Goal: Task Accomplishment & Management: Manage account settings

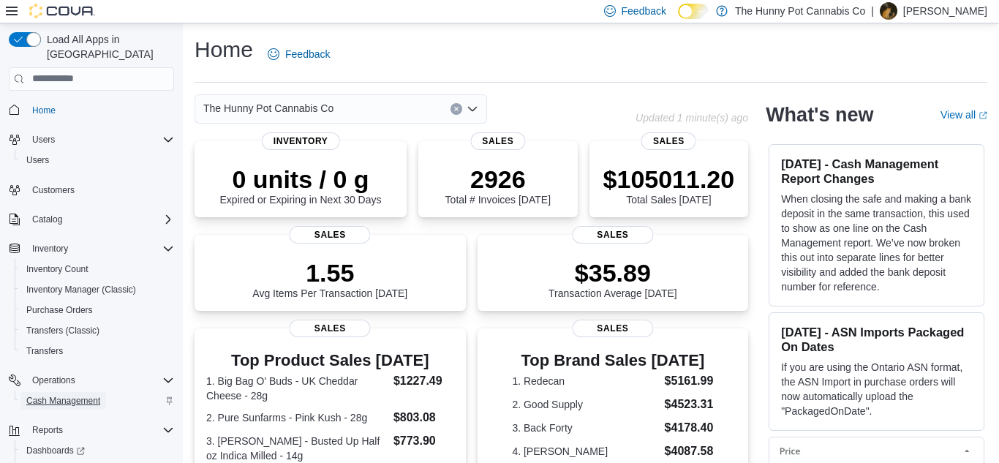
click at [58, 392] on span "Cash Management" at bounding box center [63, 401] width 74 height 18
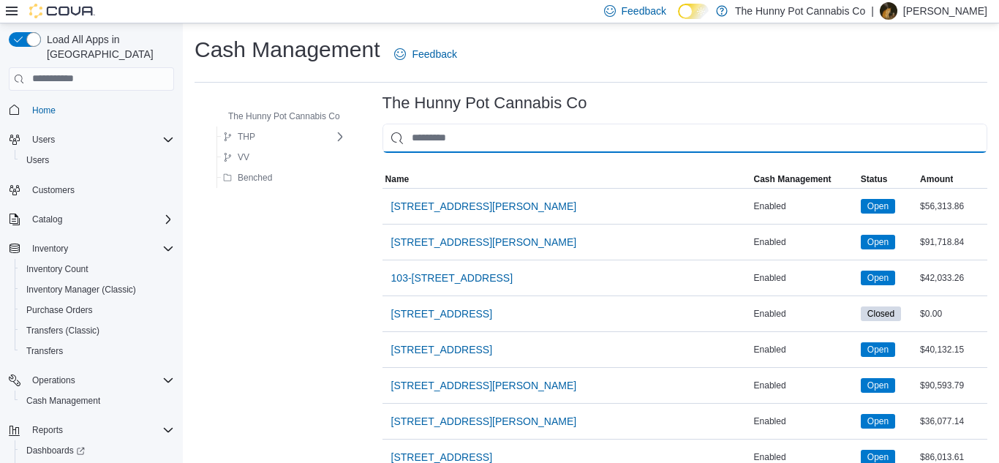
click at [434, 132] on input "This is a search bar. As you type, the results lower in the page will automatic…" at bounding box center [684, 138] width 605 height 29
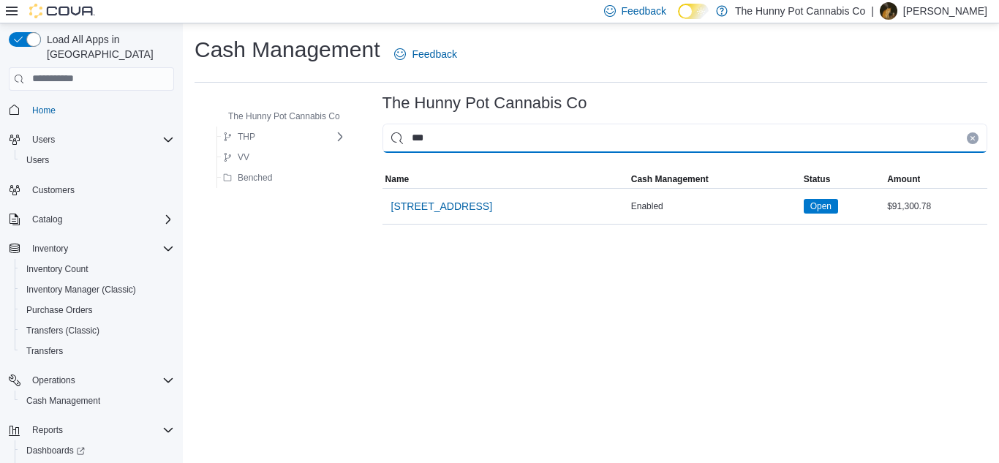
type input "****"
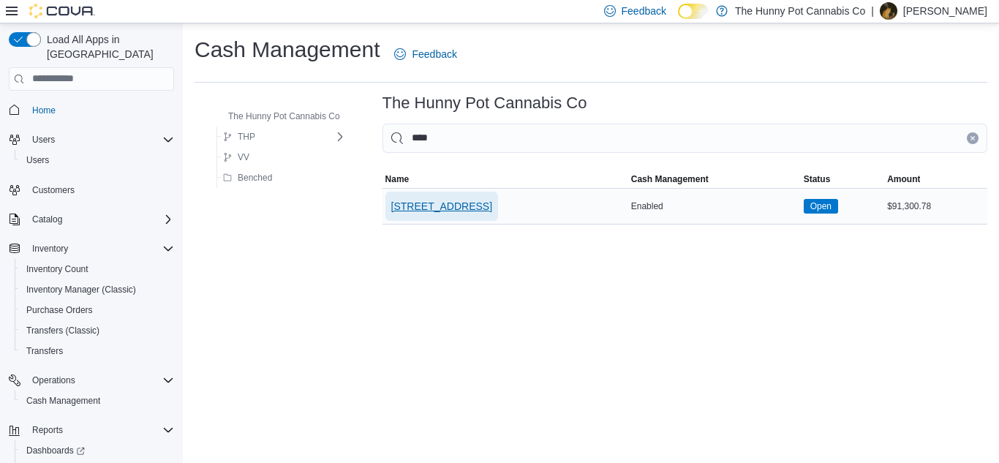
click at [432, 209] on span "[STREET_ADDRESS]" at bounding box center [441, 206] width 101 height 15
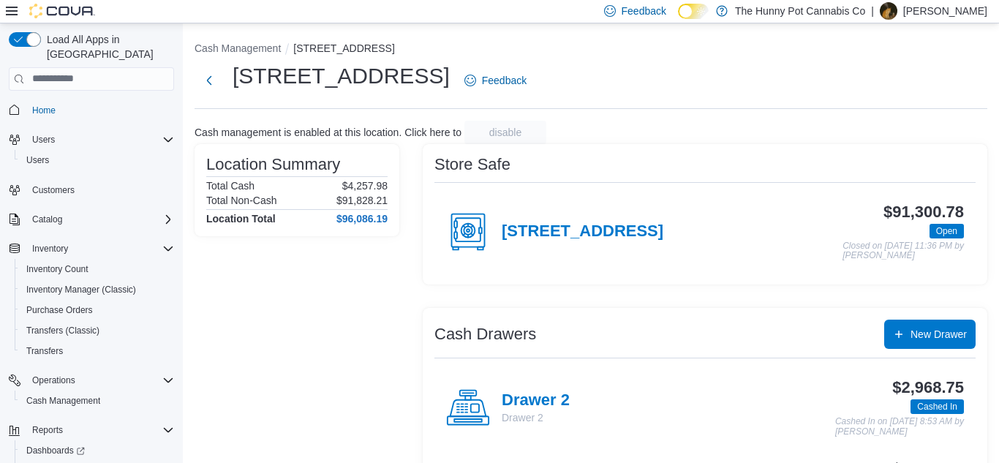
click at [537, 389] on div "Drawer 2 Drawer 2" at bounding box center [508, 408] width 124 height 44
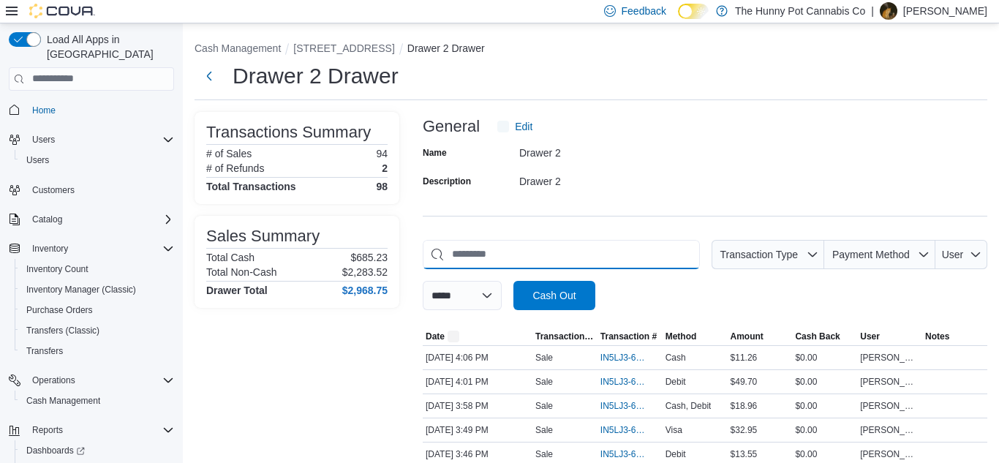
click at [643, 249] on input "This is a search bar. As you type, the results lower in the page will automatic…" at bounding box center [561, 254] width 277 height 29
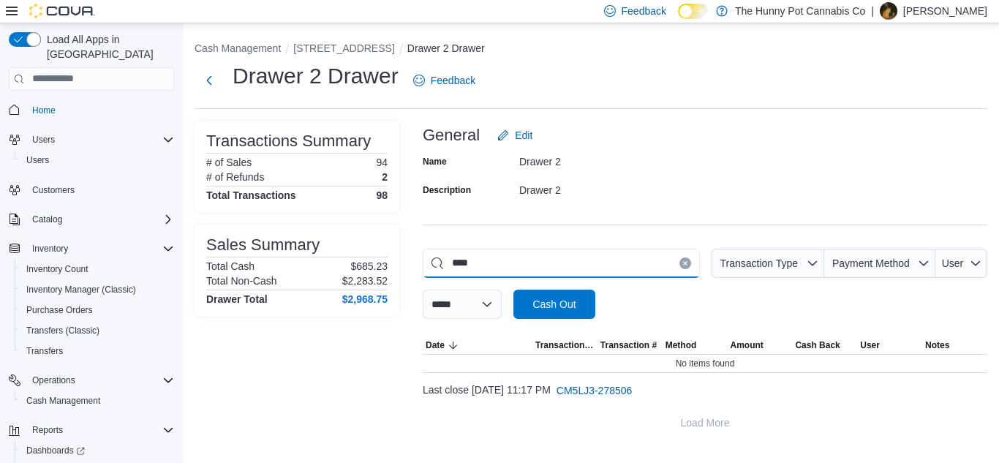
click at [465, 267] on input "****" at bounding box center [561, 263] width 277 height 29
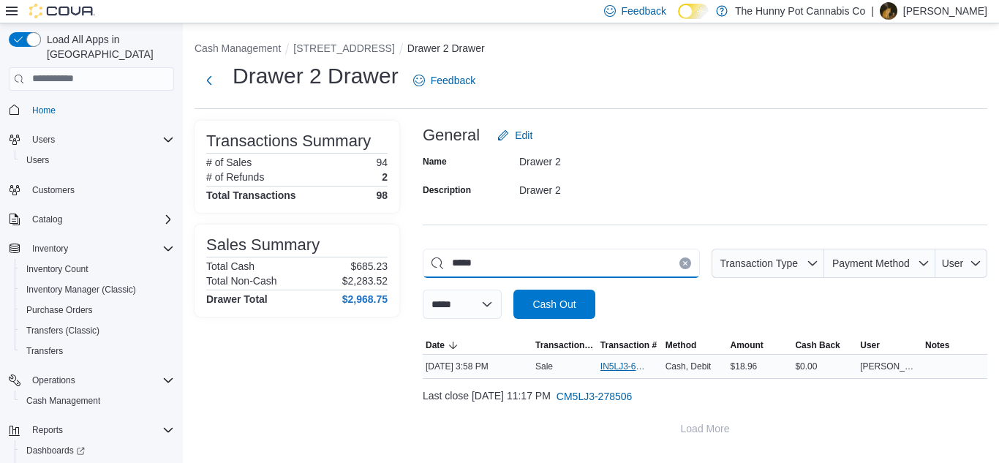
type input "*****"
click at [634, 369] on span "IN5LJ3-6156669" at bounding box center [622, 367] width 45 height 12
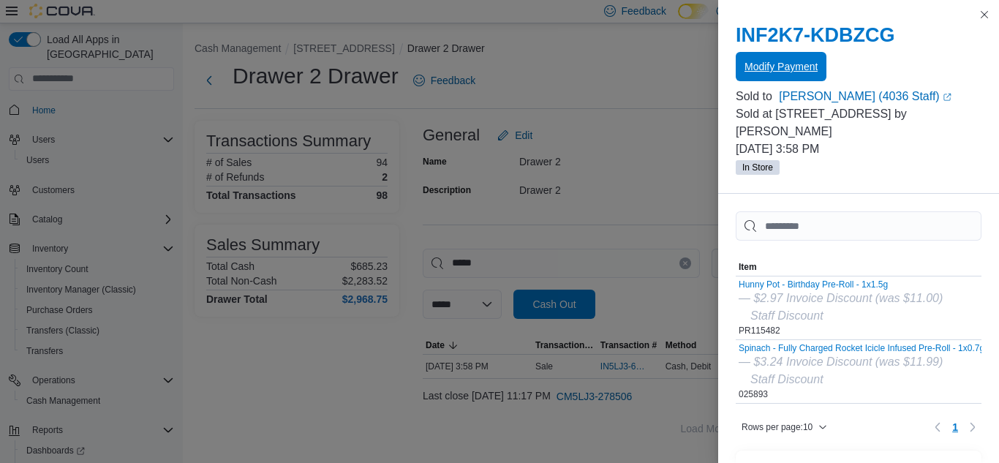
click at [783, 68] on span "Modify Payment" at bounding box center [780, 66] width 73 height 15
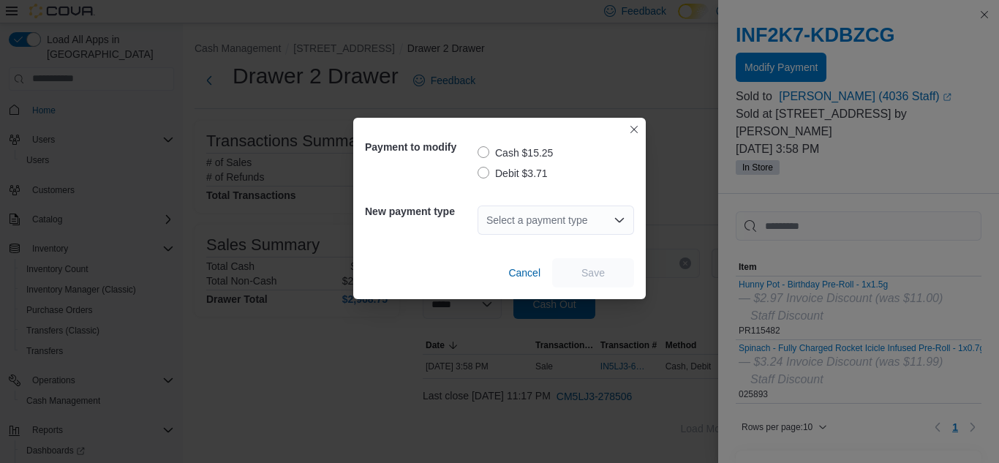
click at [491, 172] on label "Debit $3.71" at bounding box center [513, 174] width 70 height 18
click at [507, 222] on div "Select a payment type" at bounding box center [556, 219] width 156 height 29
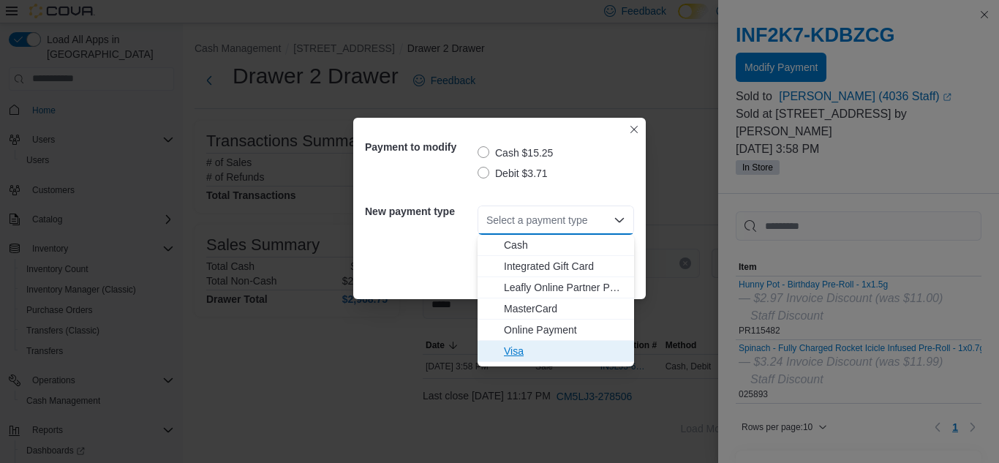
click at [515, 341] on button "Visa" at bounding box center [556, 351] width 156 height 21
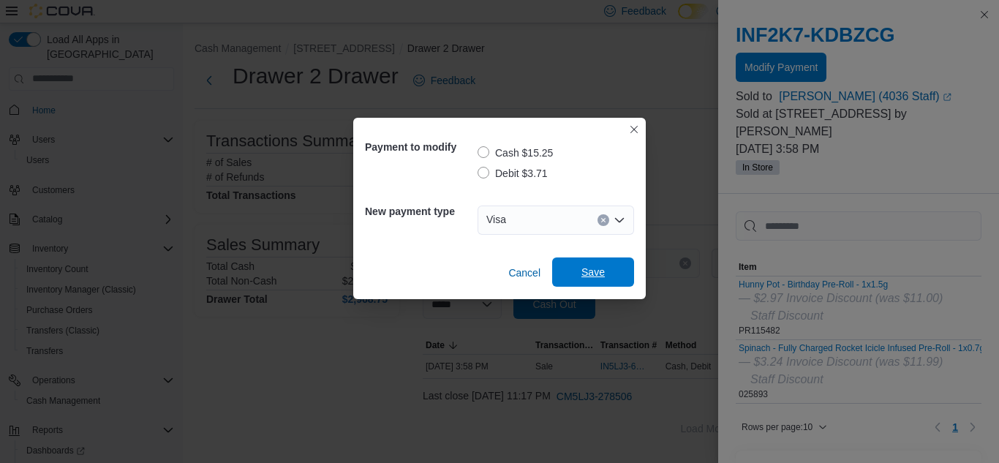
click at [611, 267] on span "Save" at bounding box center [593, 271] width 64 height 29
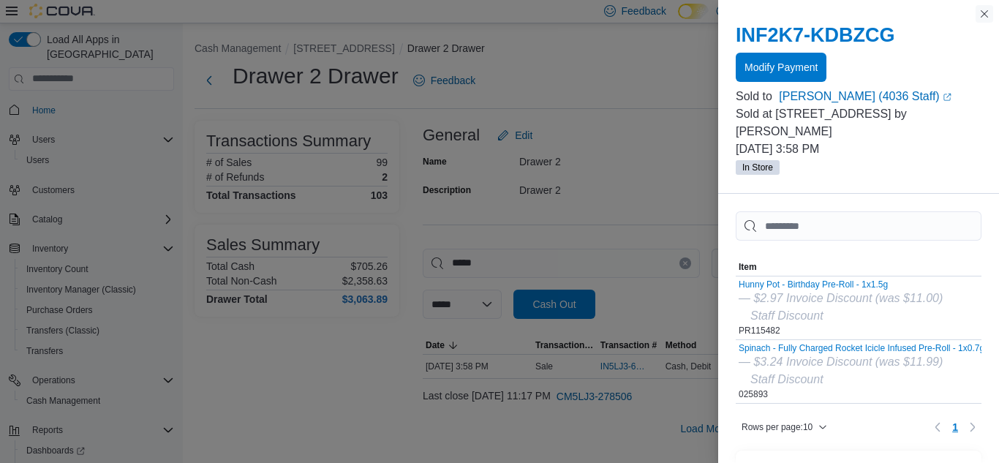
click at [984, 15] on button "Close this dialog" at bounding box center [984, 14] width 18 height 18
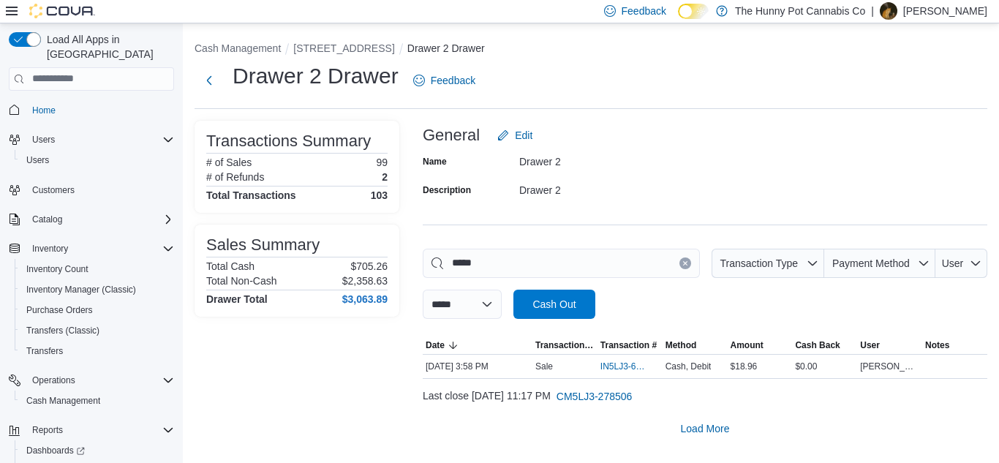
click at [683, 264] on icon "Clear input" at bounding box center [685, 263] width 4 height 4
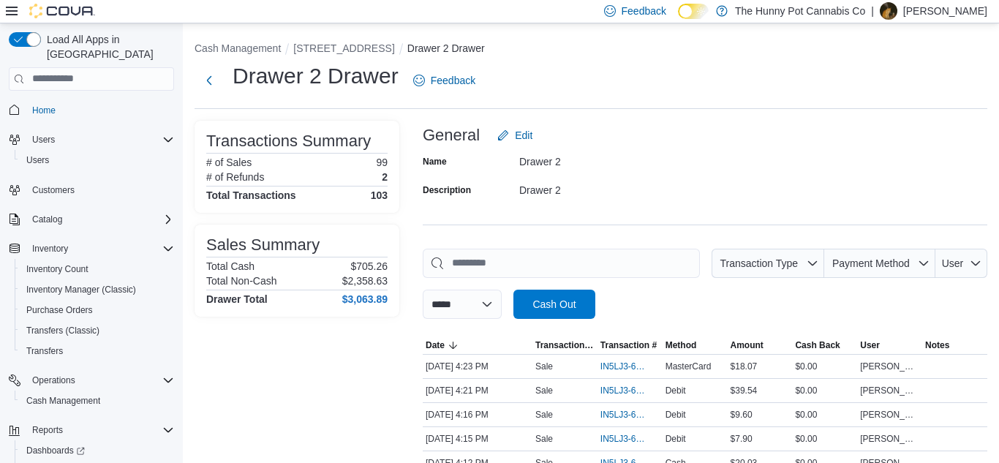
click at [623, 142] on div "General Edit" at bounding box center [705, 135] width 565 height 29
click at [219, 78] on button "Next" at bounding box center [209, 79] width 29 height 29
